Goal: Find contact information: Find contact information

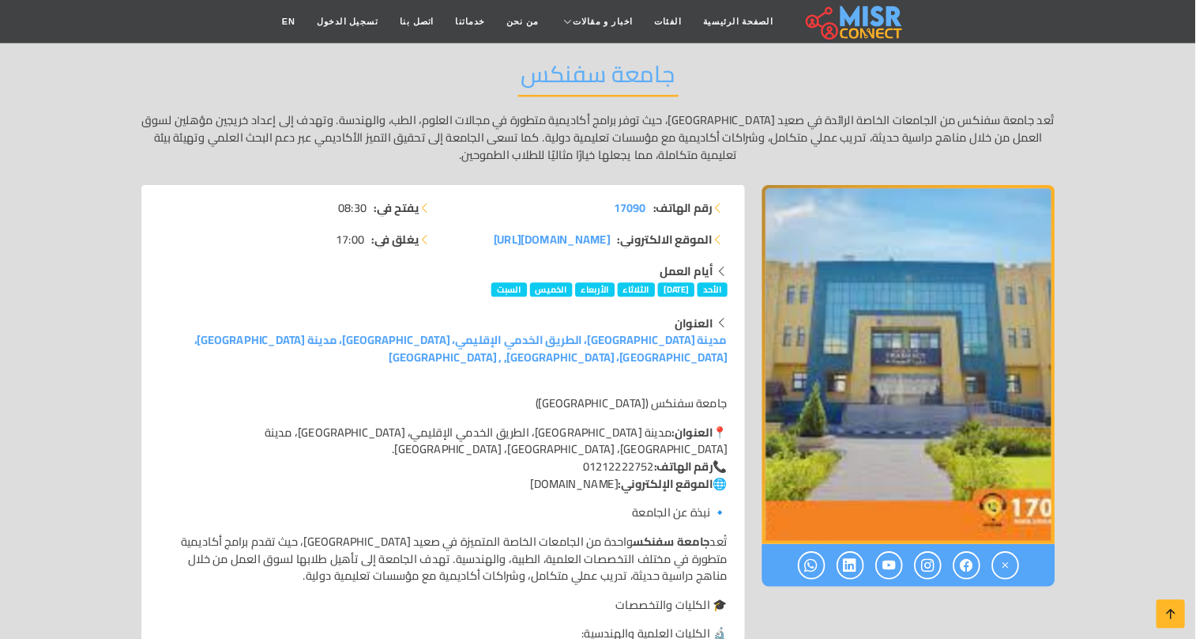
scroll to position [158, 0]
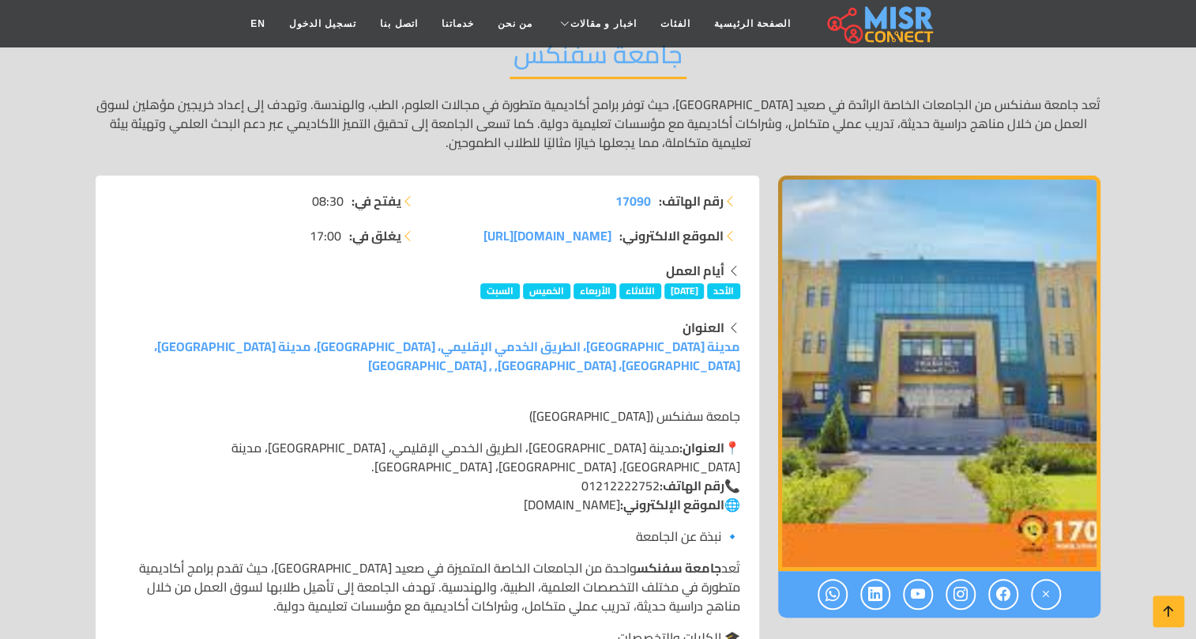
click at [570, 406] on p "جامعة سفنكس ([GEOGRAPHIC_DATA])" at bounding box center [428, 415] width 626 height 19
click at [568, 406] on p "جامعة سفنكس ([GEOGRAPHIC_DATA])" at bounding box center [428, 415] width 626 height 19
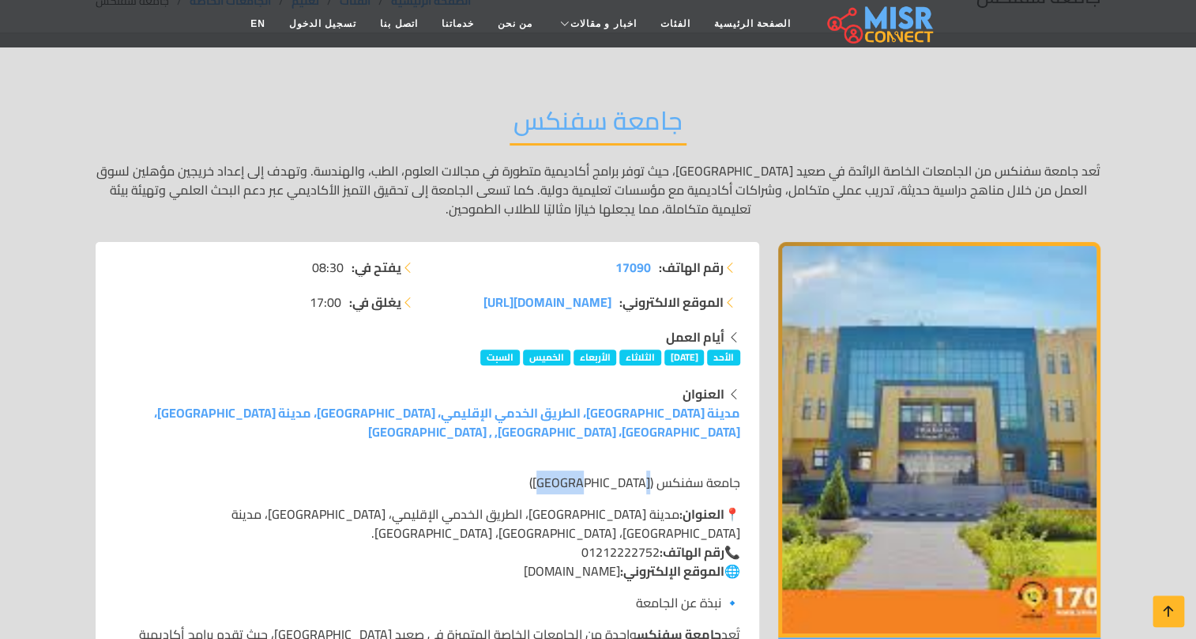
scroll to position [86, 0]
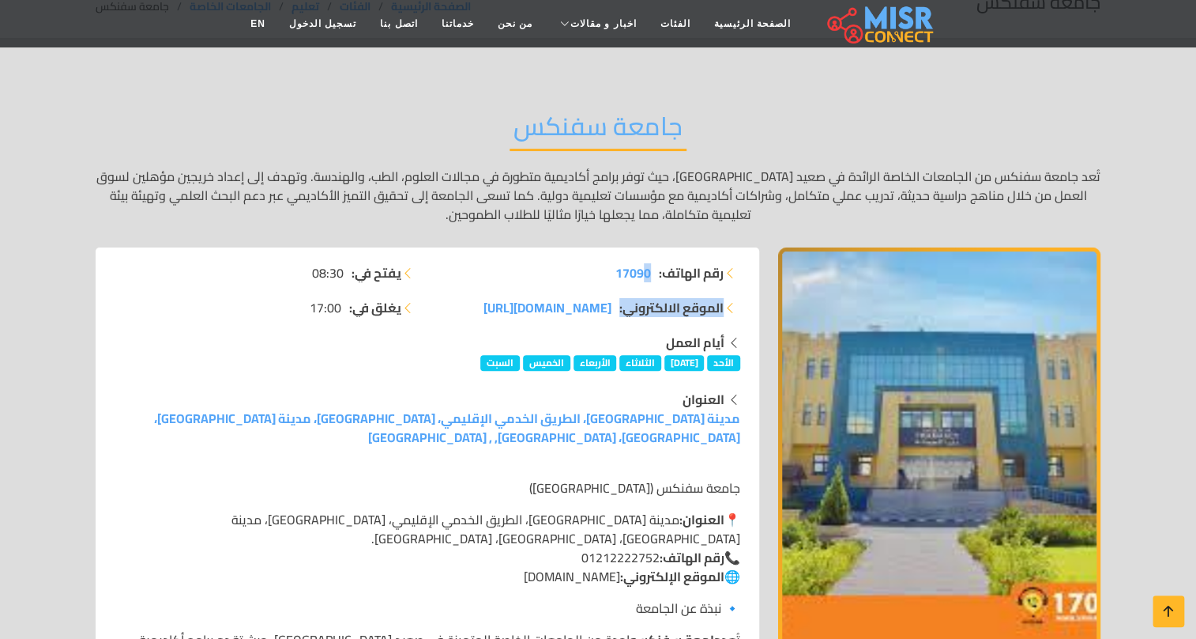
drag, startPoint x: 626, startPoint y: 283, endPoint x: 618, endPoint y: 295, distance: 14.2
click at [639, 279] on ul "رقم الهاتف: 17090 الموقع الالكتروني: [DOMAIN_NAME][URL]" at bounding box center [588, 290] width 303 height 54
click at [574, 273] on li "رقم الهاتف: 17090" at bounding box center [588, 272] width 303 height 19
